Goal: Task Accomplishment & Management: Manage account settings

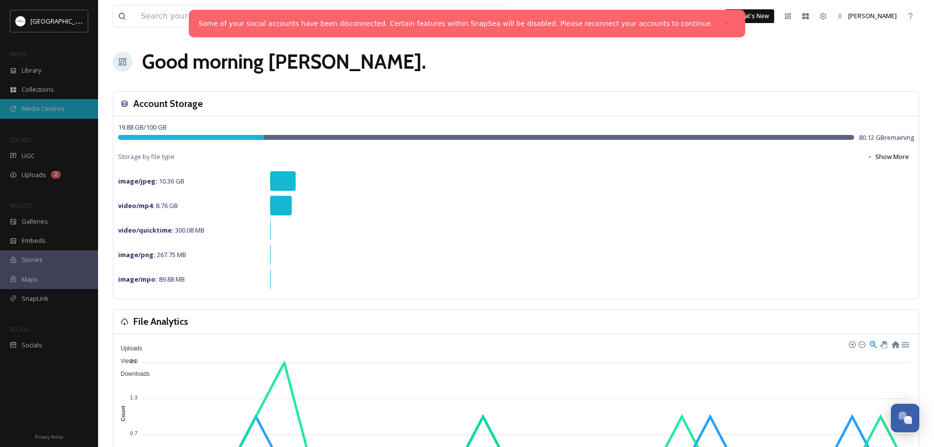
click at [50, 107] on span "Media Centres" at bounding box center [43, 108] width 43 height 9
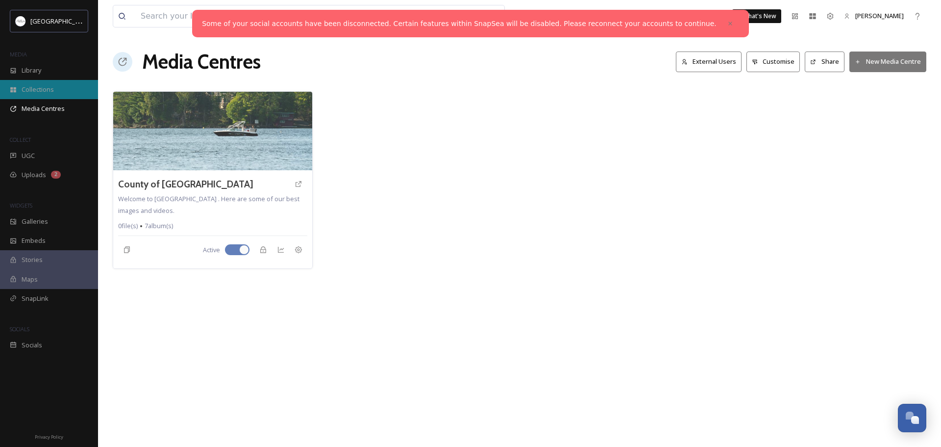
click at [44, 89] on span "Collections" at bounding box center [38, 89] width 32 height 9
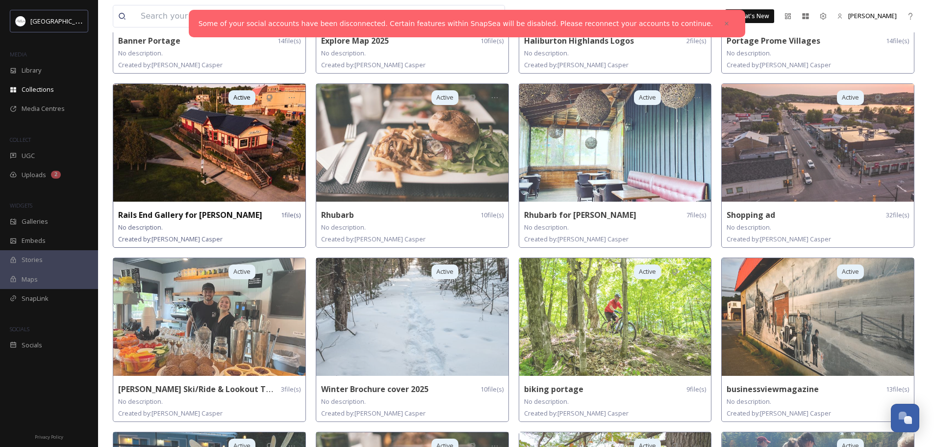
scroll to position [179, 0]
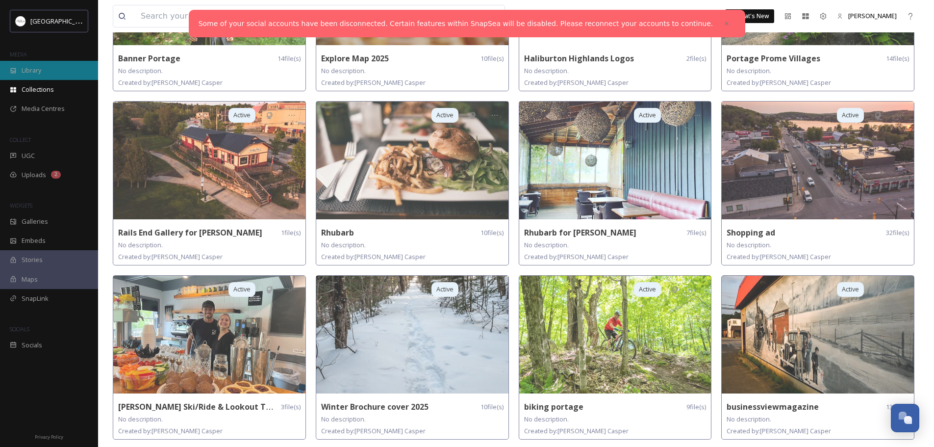
click at [34, 69] on span "Library" at bounding box center [32, 70] width 20 height 9
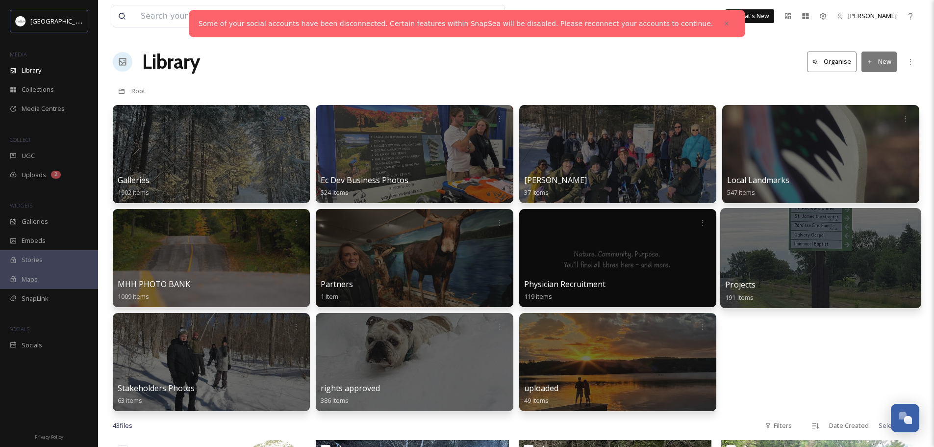
click at [836, 272] on div at bounding box center [820, 258] width 201 height 100
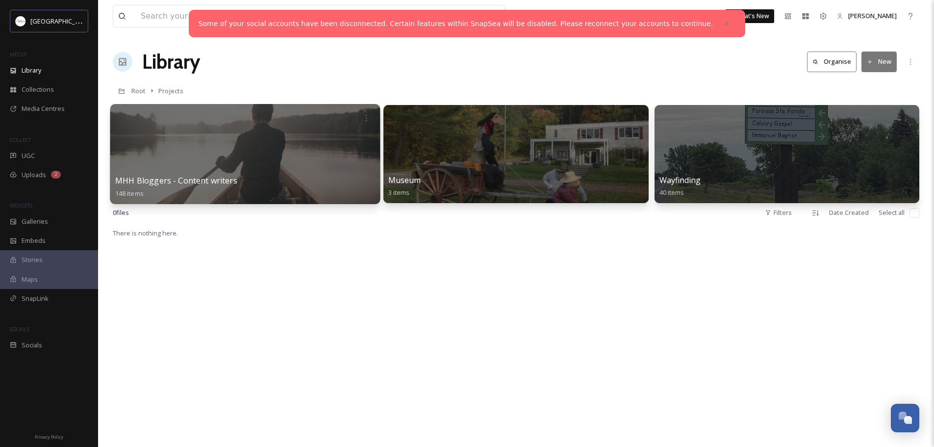
click at [271, 130] on div at bounding box center [245, 154] width 270 height 100
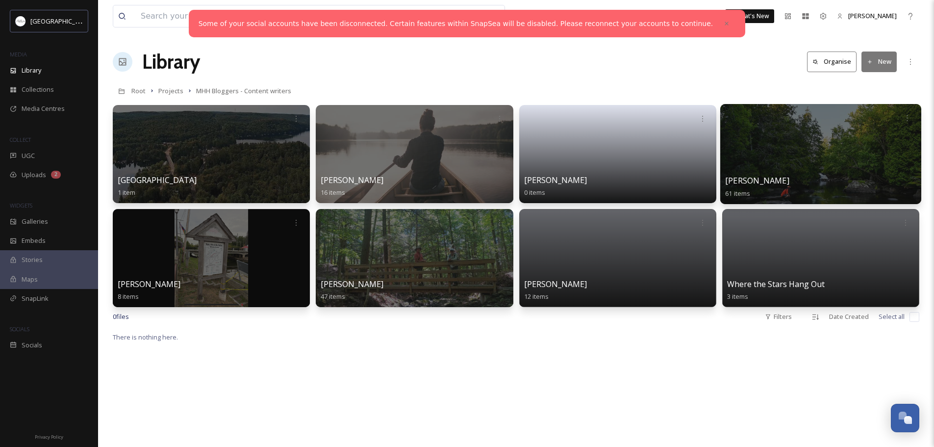
click at [787, 141] on div at bounding box center [820, 154] width 201 height 100
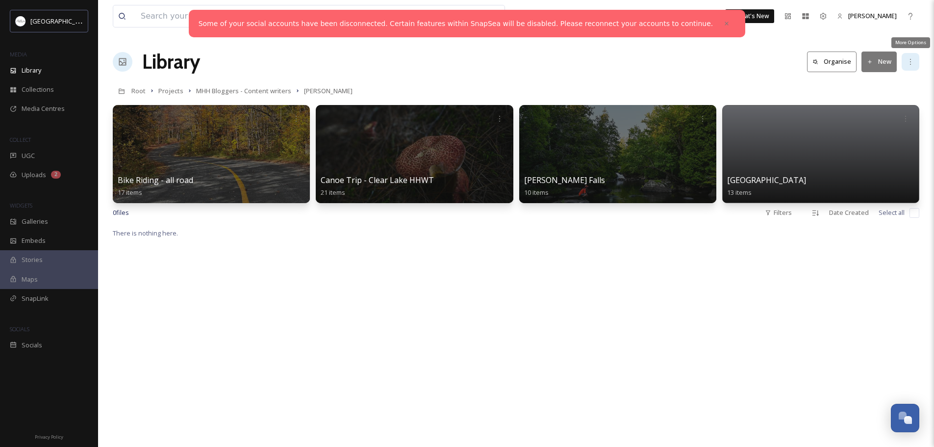
click at [911, 62] on icon at bounding box center [910, 62] width 8 height 8
click at [733, 83] on div "Root Projects MHH Bloggers - Content writers [PERSON_NAME]" at bounding box center [516, 90] width 806 height 19
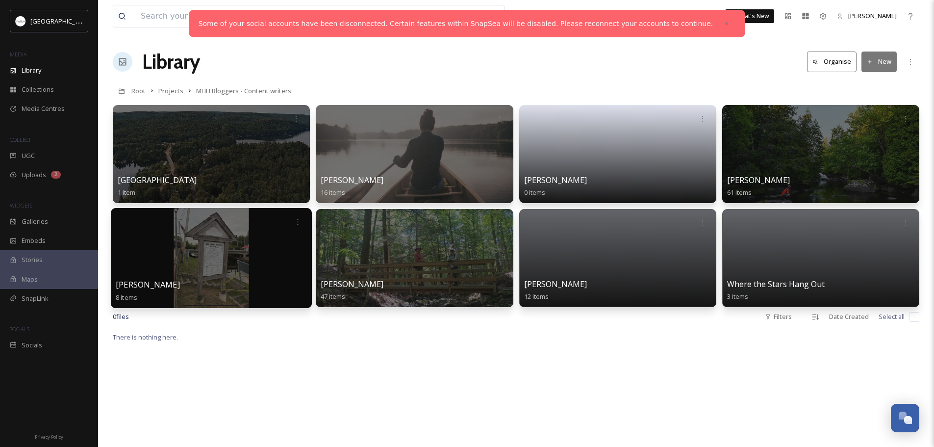
click at [222, 259] on div at bounding box center [211, 258] width 201 height 100
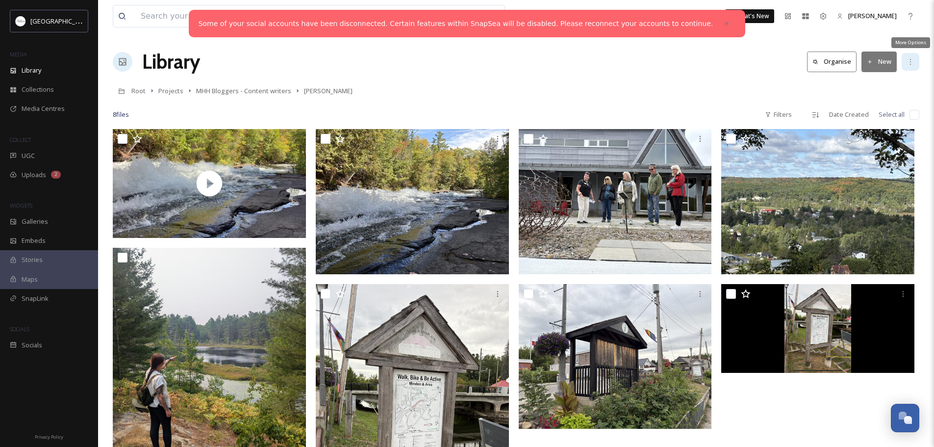
click at [912, 60] on icon at bounding box center [910, 62] width 8 height 8
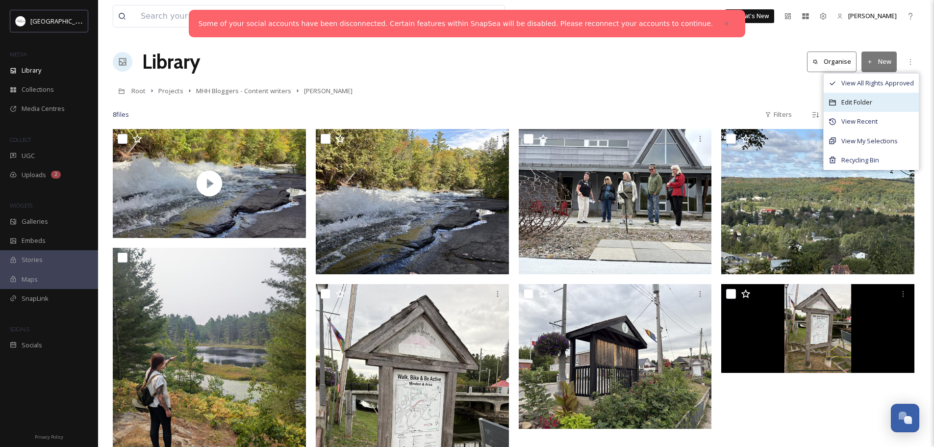
click at [870, 101] on span "Edit Folder" at bounding box center [856, 102] width 31 height 9
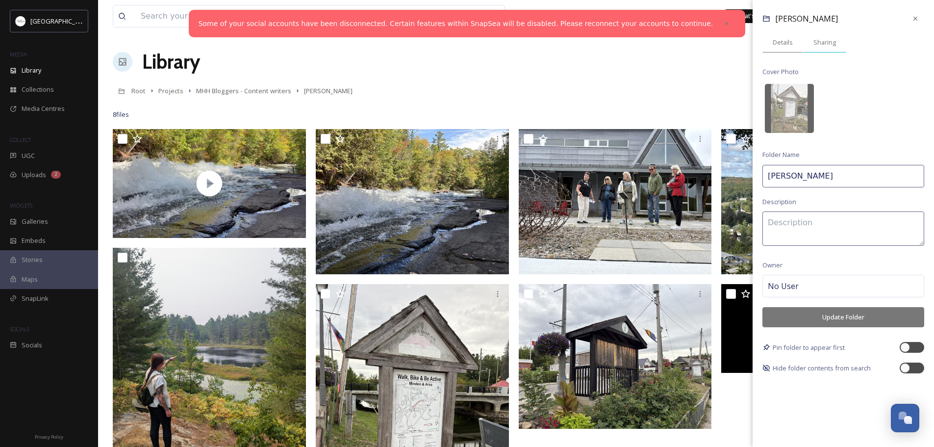
click at [829, 45] on span "Sharing" at bounding box center [824, 42] width 23 height 9
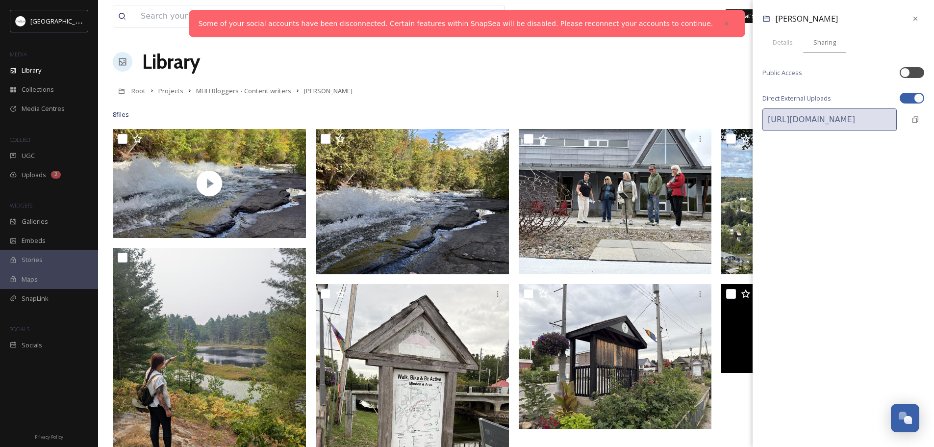
click at [579, 94] on div "Root Projects MHH Bloggers - Content writers [PERSON_NAME]" at bounding box center [516, 90] width 806 height 19
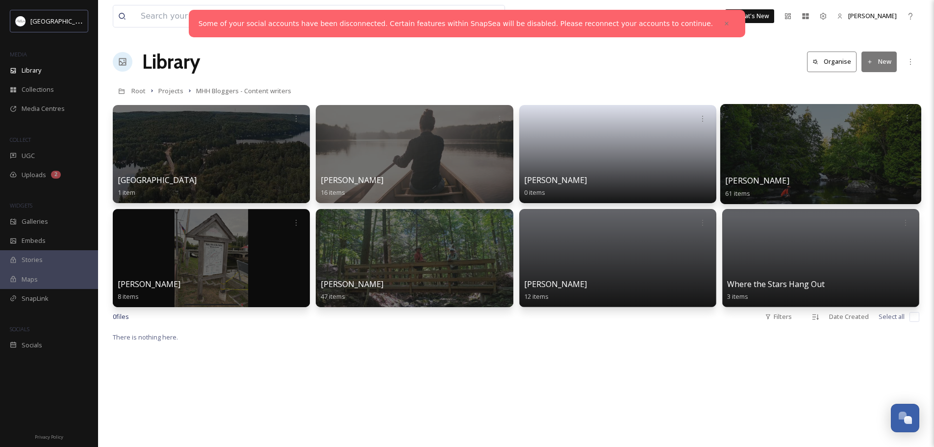
click at [827, 156] on div at bounding box center [820, 154] width 201 height 100
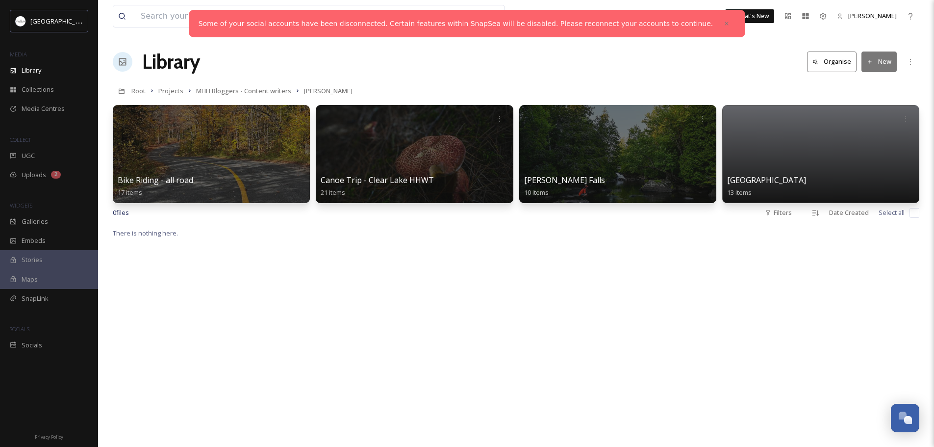
click at [869, 61] on icon at bounding box center [870, 62] width 6 height 6
click at [867, 121] on span "Folder" at bounding box center [867, 122] width 19 height 9
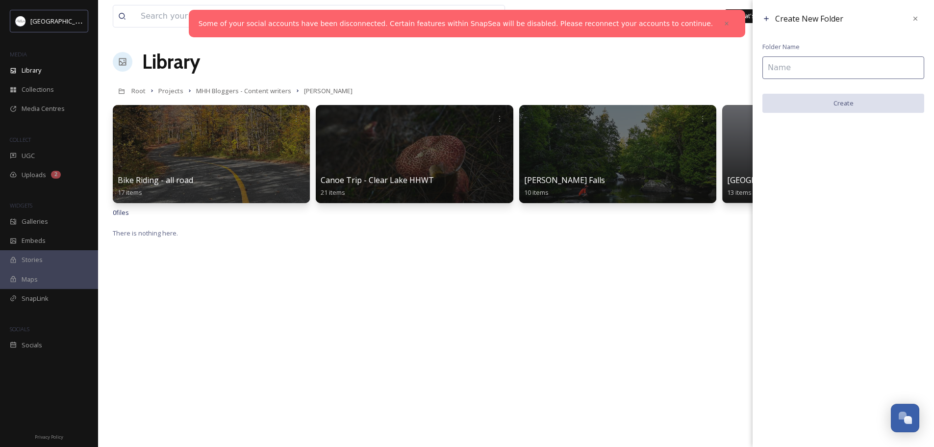
click at [818, 71] on input at bounding box center [843, 67] width 162 height 23
type input "QE2"
click at [859, 104] on button "Create" at bounding box center [843, 104] width 162 height 20
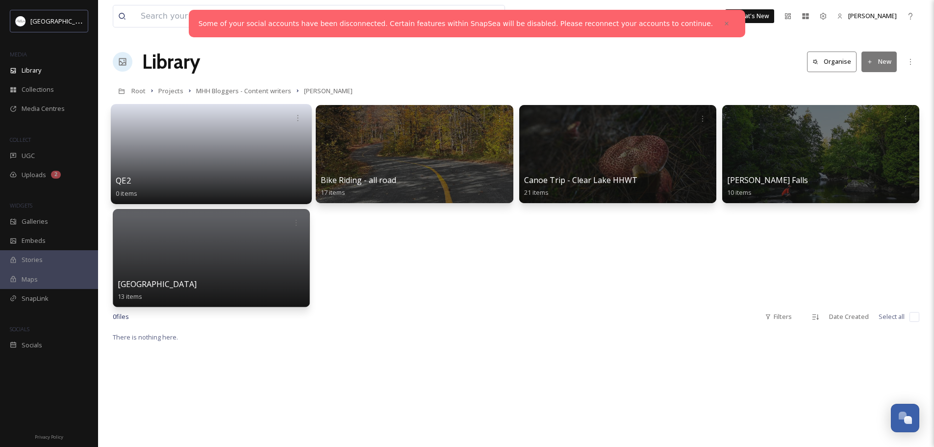
click at [230, 161] on link at bounding box center [211, 151] width 191 height 48
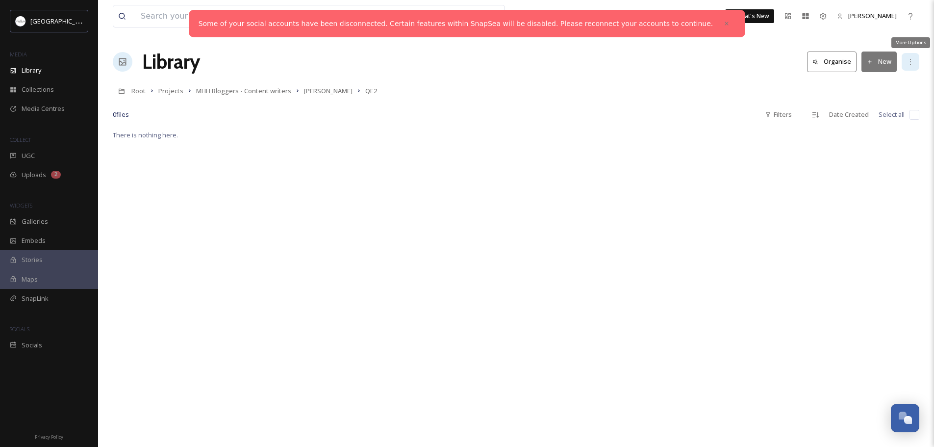
click at [910, 63] on icon at bounding box center [910, 62] width 8 height 8
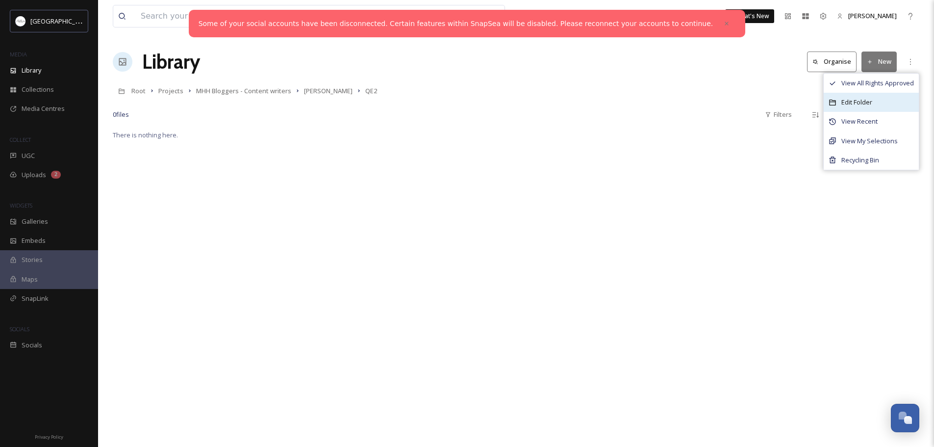
click at [859, 100] on span "Edit Folder" at bounding box center [856, 102] width 31 height 9
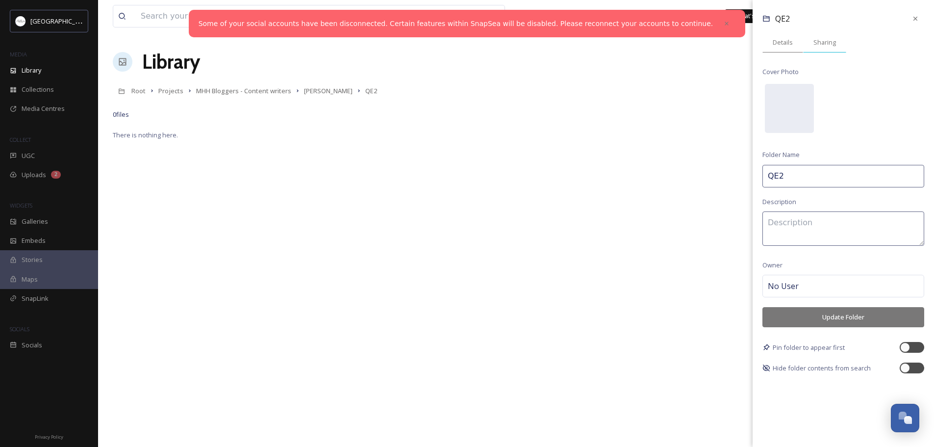
click at [825, 39] on span "Sharing" at bounding box center [824, 42] width 23 height 9
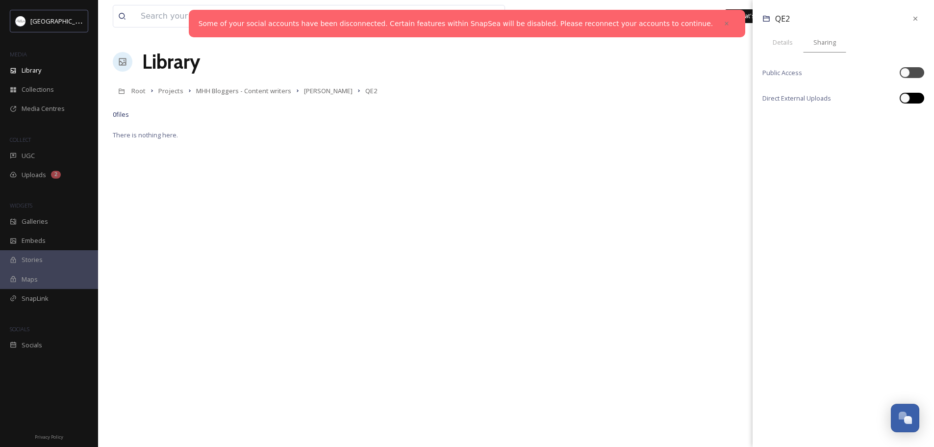
click at [905, 98] on div at bounding box center [905, 98] width 10 height 10
click at [915, 120] on div "[URL][DOMAIN_NAME] Copy Link" at bounding box center [843, 119] width 162 height 23
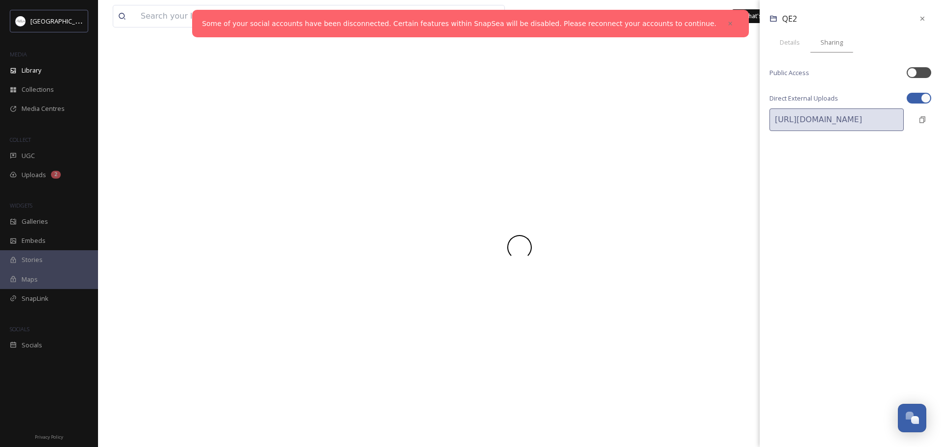
checkbox input "false"
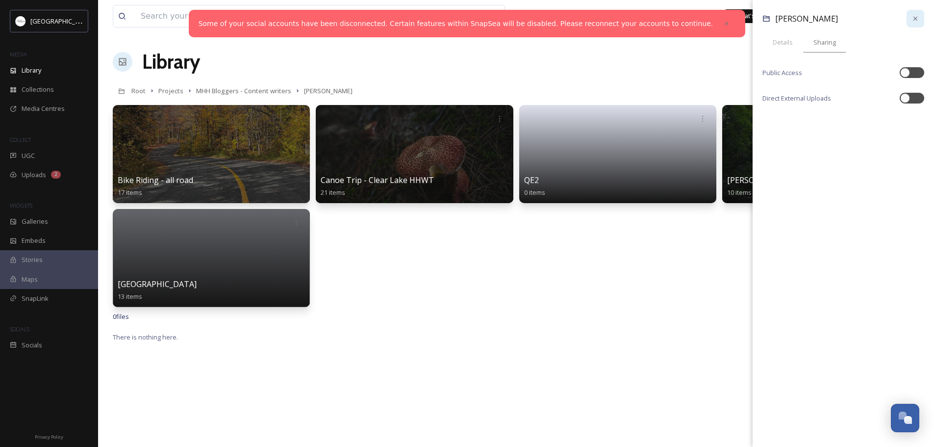
click at [915, 21] on icon at bounding box center [915, 19] width 8 height 8
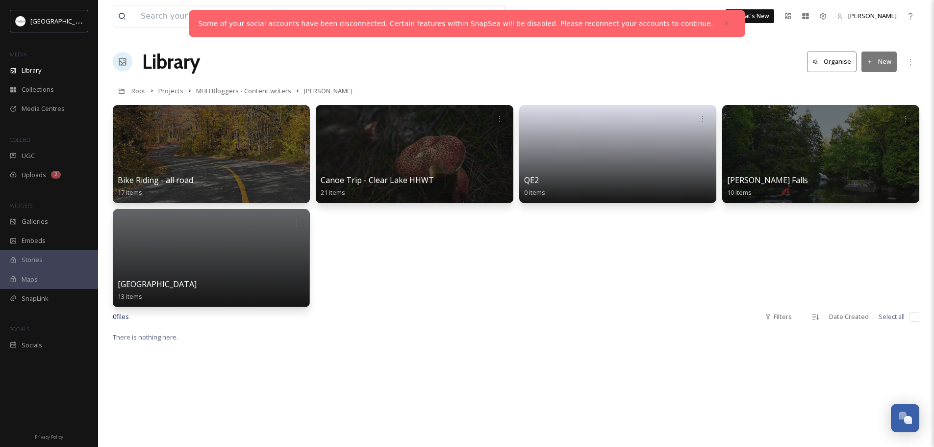
click at [872, 61] on icon at bounding box center [870, 62] width 6 height 6
click at [863, 122] on span "Folder" at bounding box center [867, 122] width 19 height 9
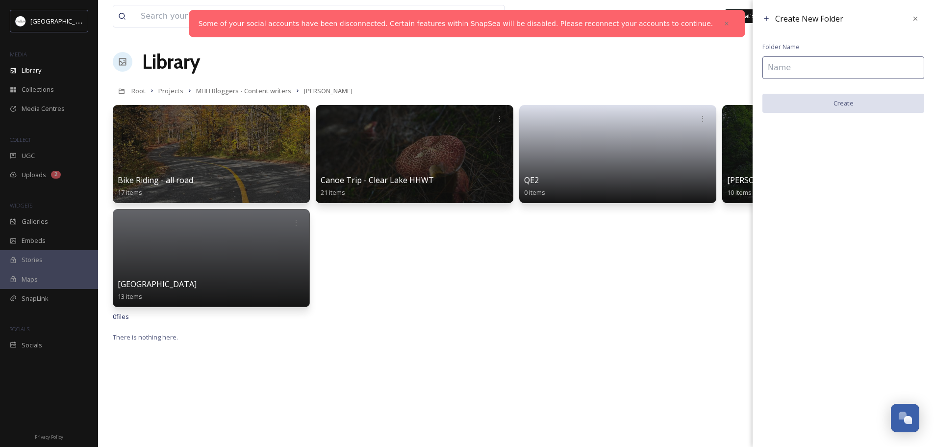
click at [816, 66] on input at bounding box center [843, 67] width 162 height 23
type input "Dividing lake"
click at [842, 104] on button "Create" at bounding box center [843, 104] width 162 height 20
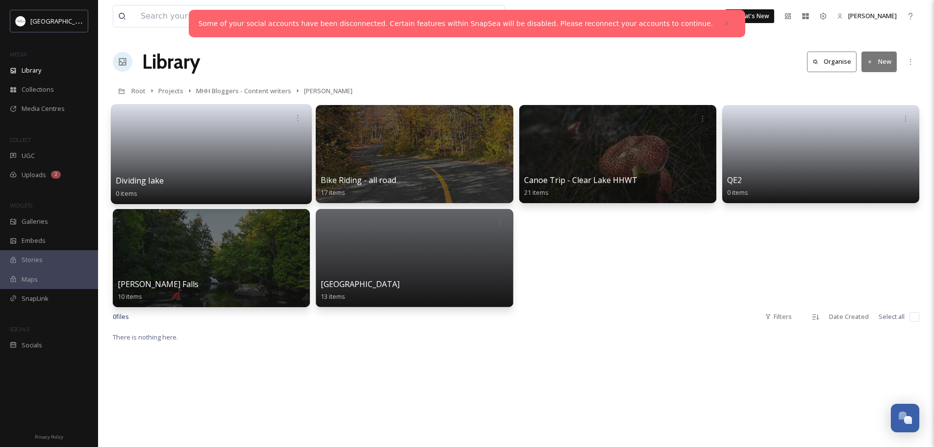
click at [245, 174] on link at bounding box center [211, 151] width 191 height 48
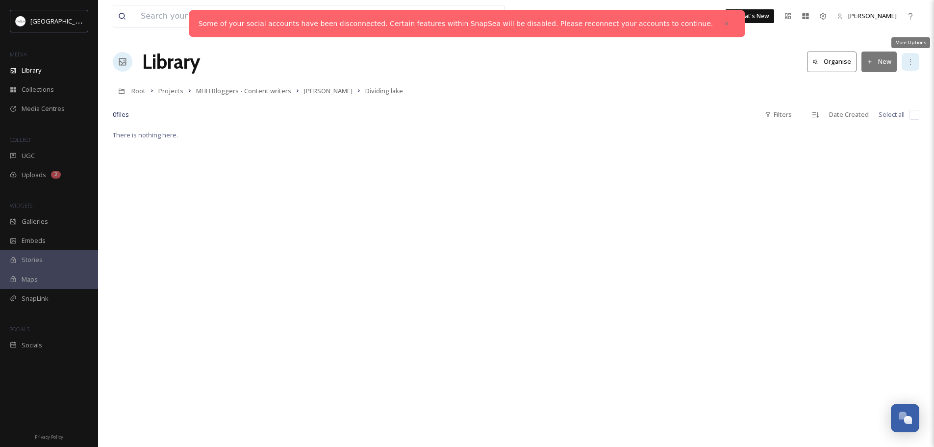
click at [910, 66] on div "More Options" at bounding box center [911, 62] width 18 height 18
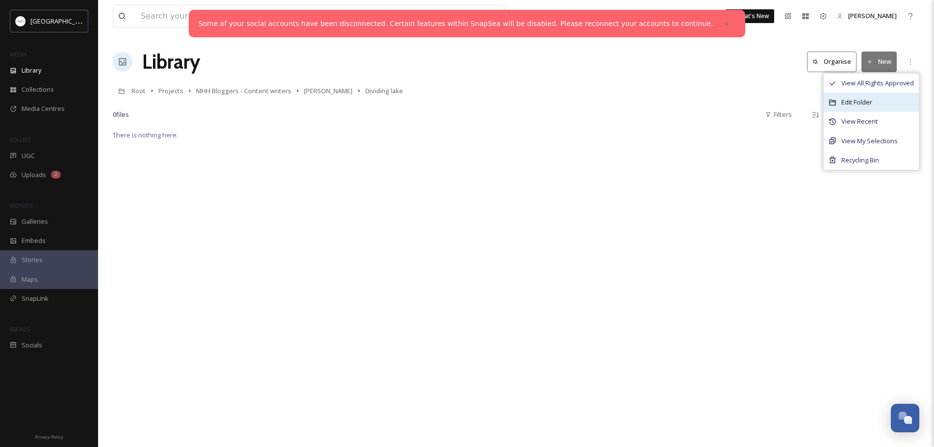
click at [864, 102] on span "Edit Folder" at bounding box center [856, 102] width 31 height 9
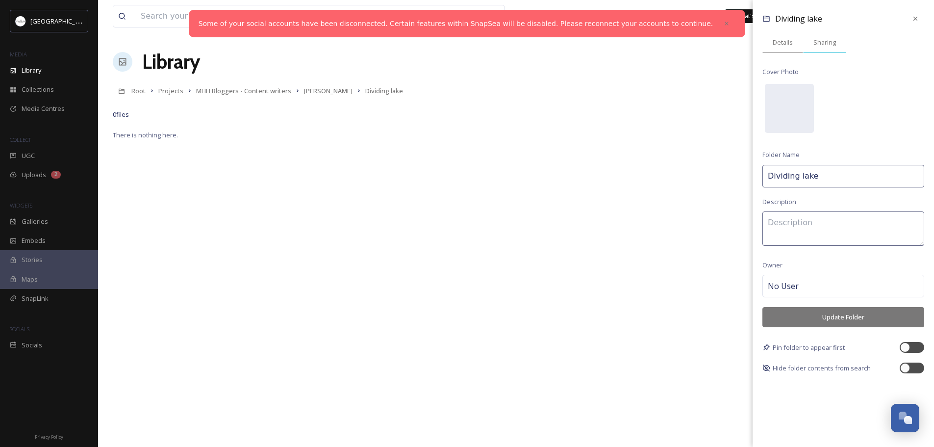
click at [827, 41] on span "Sharing" at bounding box center [824, 42] width 23 height 9
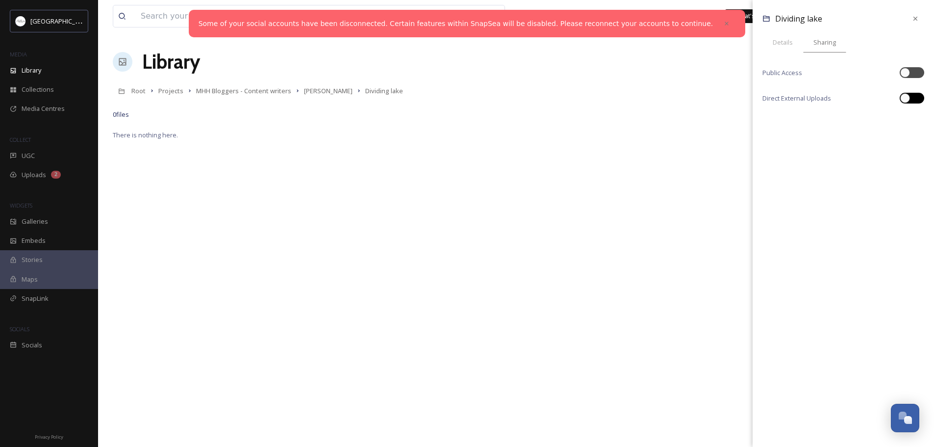
click at [906, 99] on div at bounding box center [905, 98] width 10 height 10
checkbox input "true"
click at [911, 121] on div "[URL][DOMAIN_NAME] Copy Link" at bounding box center [843, 119] width 162 height 23
drag, startPoint x: 911, startPoint y: 19, endPoint x: 851, endPoint y: 25, distance: 61.0
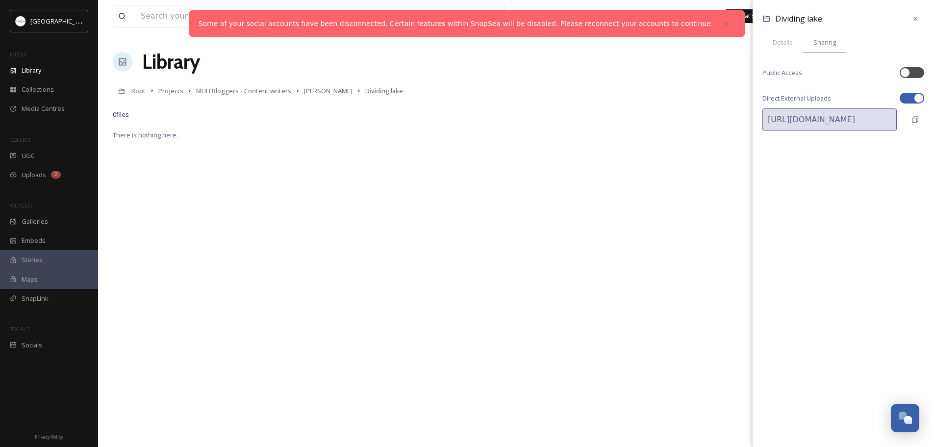
click at [910, 19] on div at bounding box center [915, 19] width 18 height 18
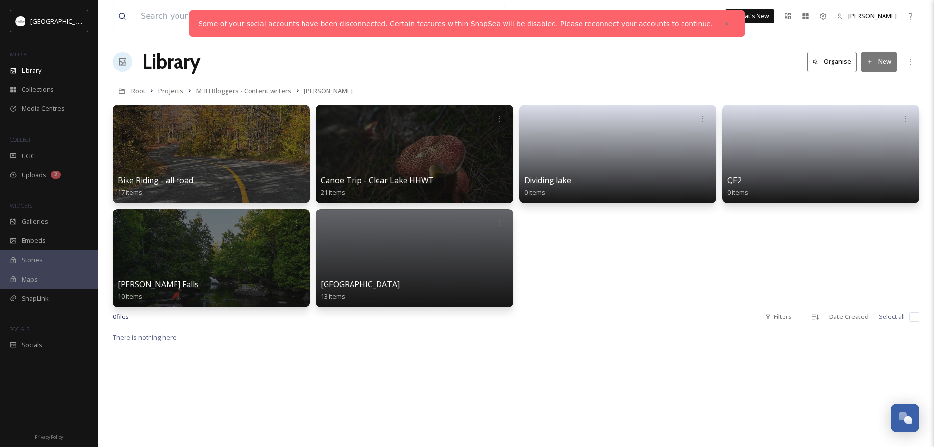
click at [870, 64] on icon at bounding box center [870, 62] width 6 height 6
click at [867, 124] on span "Folder" at bounding box center [867, 122] width 19 height 9
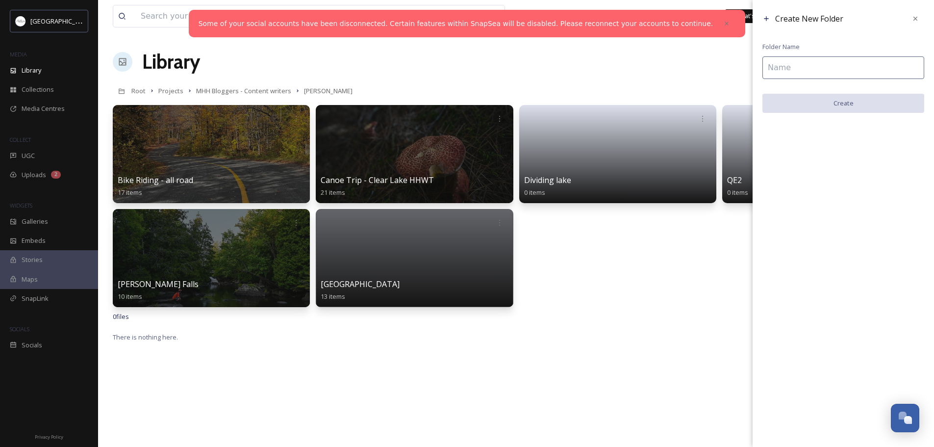
click at [795, 72] on input at bounding box center [843, 67] width 162 height 23
type input "Star Gazing"
click at [852, 103] on button "Create" at bounding box center [843, 104] width 162 height 20
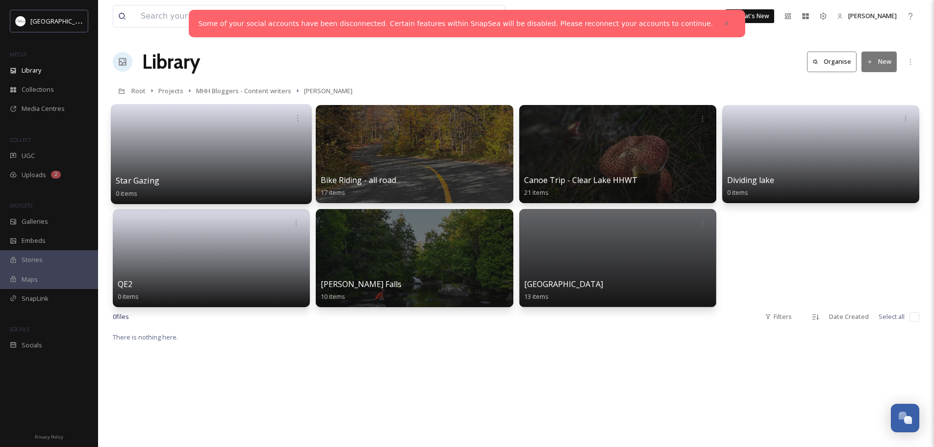
click at [217, 162] on link at bounding box center [211, 151] width 191 height 48
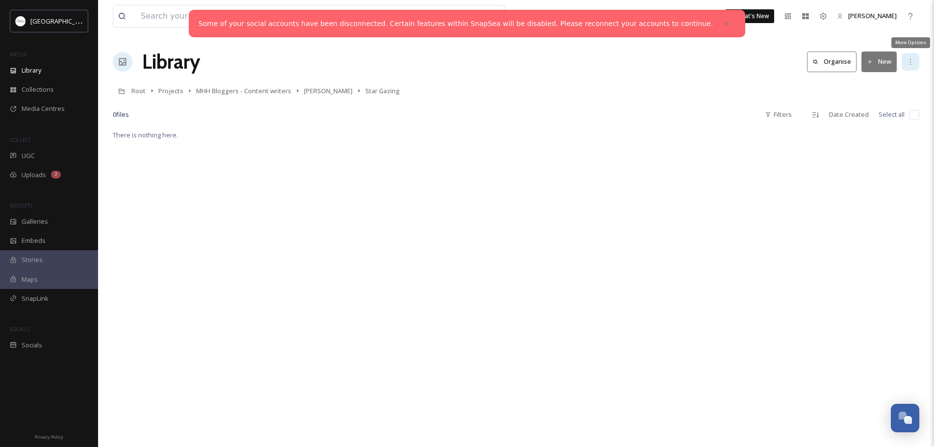
click at [911, 64] on icon at bounding box center [910, 62] width 8 height 8
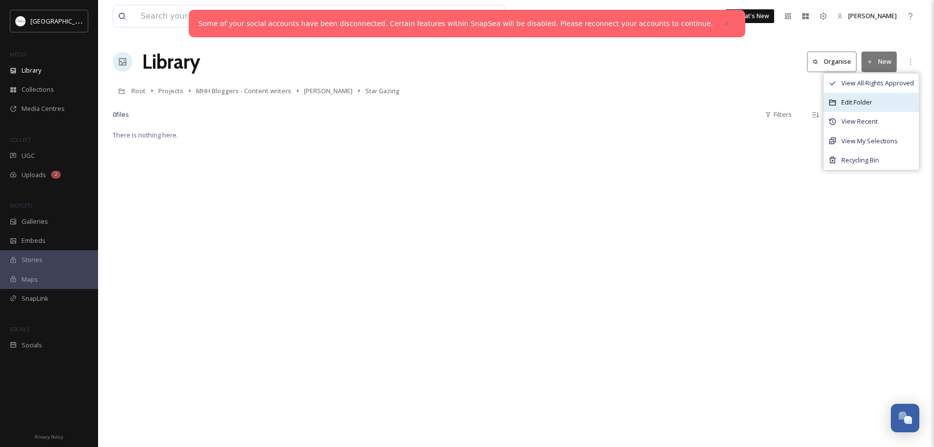
click at [858, 101] on span "Edit Folder" at bounding box center [856, 102] width 31 height 9
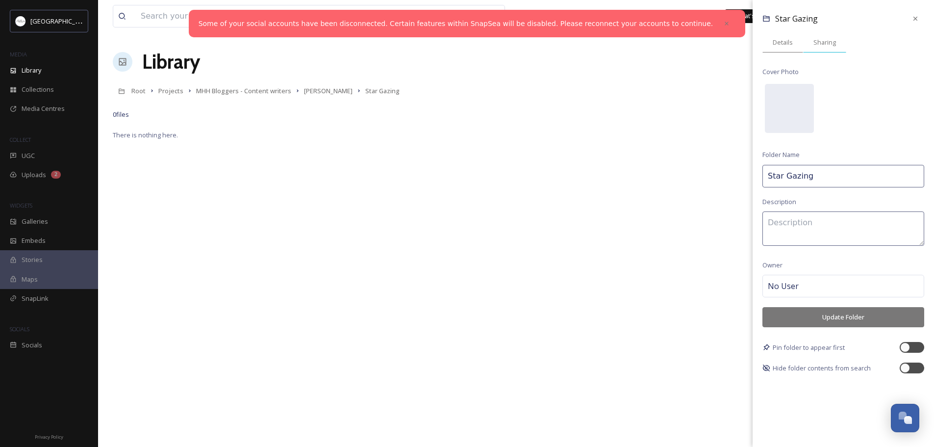
click at [828, 44] on span "Sharing" at bounding box center [824, 42] width 23 height 9
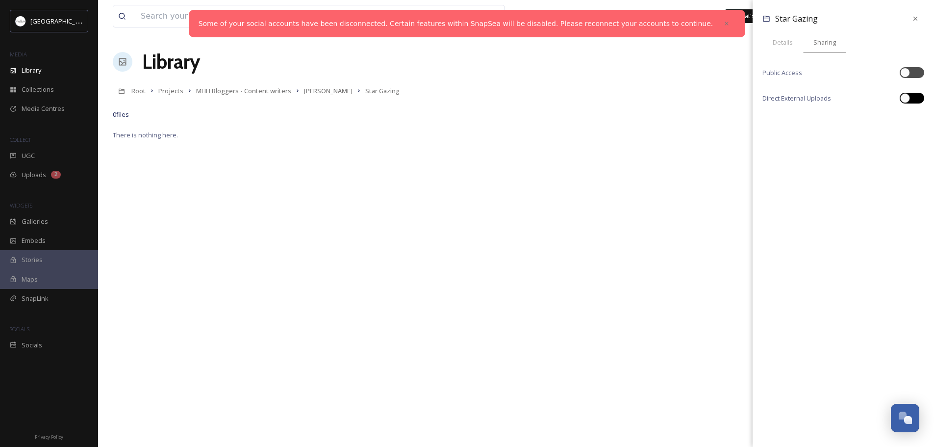
click at [913, 96] on div at bounding box center [912, 98] width 25 height 11
checkbox input "true"
click at [920, 126] on div "[URL][DOMAIN_NAME] Copy Link" at bounding box center [843, 119] width 162 height 23
